Goal: Task Accomplishment & Management: Use online tool/utility

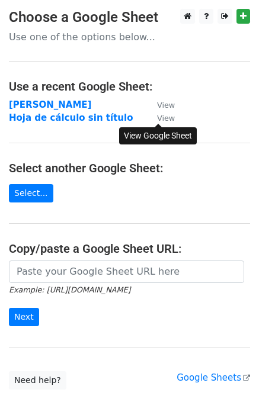
click at [161, 119] on small "View" at bounding box center [166, 118] width 18 height 9
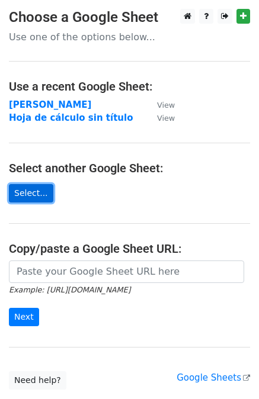
click at [28, 187] on link "Select..." at bounding box center [31, 193] width 44 height 18
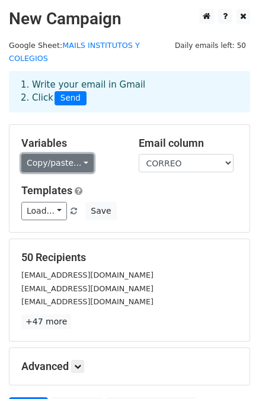
click at [79, 154] on link "Copy/paste..." at bounding box center [57, 163] width 72 height 18
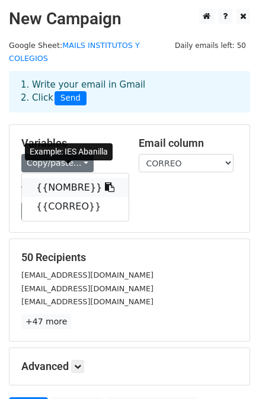
click at [59, 178] on link "{{NOMBRE}}" at bounding box center [75, 187] width 107 height 19
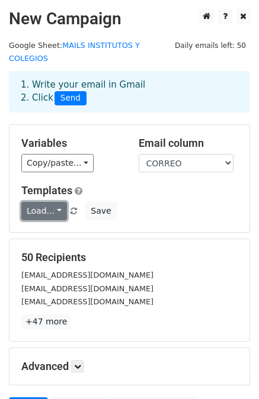
click at [53, 202] on link "Load..." at bounding box center [44, 211] width 46 height 18
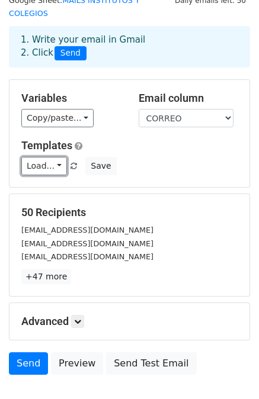
scroll to position [44, 0]
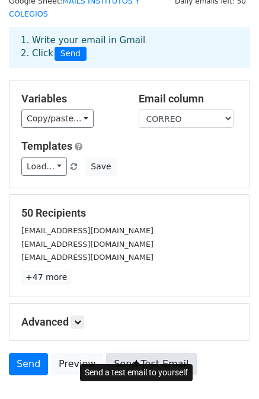
click at [136, 353] on link "Send Test Email" at bounding box center [151, 364] width 90 height 22
click at [133, 353] on link "Send Test Email" at bounding box center [151, 364] width 90 height 22
click at [128, 353] on link "Send Test Email" at bounding box center [151, 364] width 90 height 22
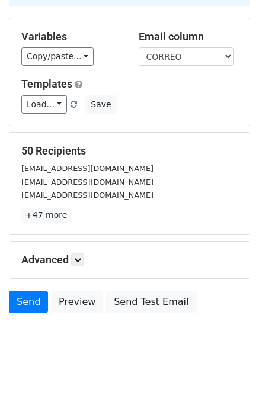
scroll to position [92, 0]
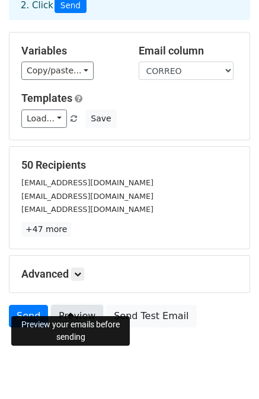
click at [77, 305] on link "Preview" at bounding box center [77, 316] width 52 height 22
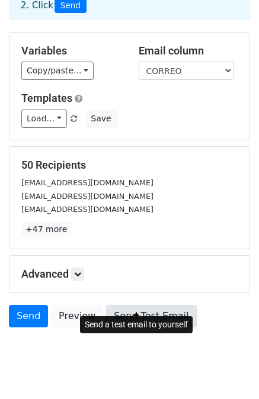
click at [149, 305] on link "Send Test Email" at bounding box center [151, 316] width 90 height 22
click at [124, 305] on link "Send Test Email" at bounding box center [151, 316] width 90 height 22
click at [127, 305] on link "Send Test Email" at bounding box center [151, 316] width 90 height 22
click at [128, 305] on link "Send Test Email" at bounding box center [151, 316] width 90 height 22
click at [130, 305] on link "Send Test Email" at bounding box center [151, 316] width 90 height 22
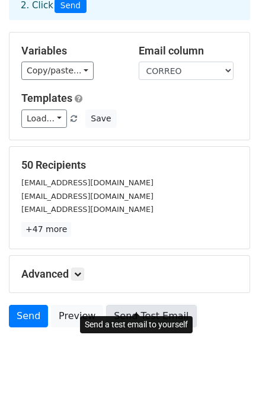
click at [147, 305] on link "Send Test Email" at bounding box center [151, 316] width 90 height 22
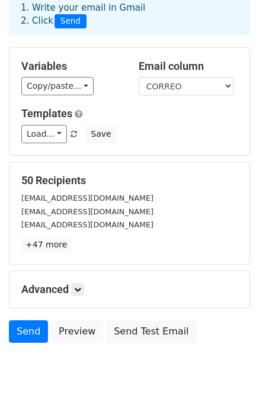
scroll to position [85, 0]
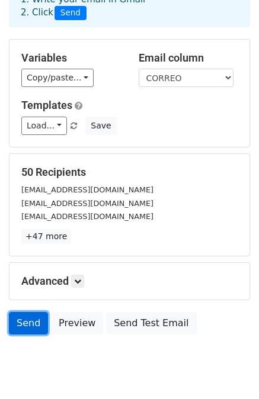
click at [21, 312] on link "Send" at bounding box center [28, 323] width 39 height 22
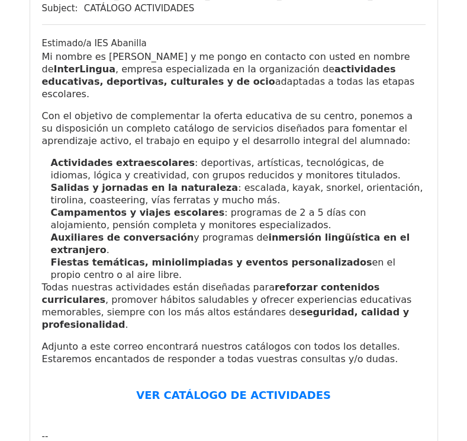
scroll to position [155, 0]
